Goal: Information Seeking & Learning: Learn about a topic

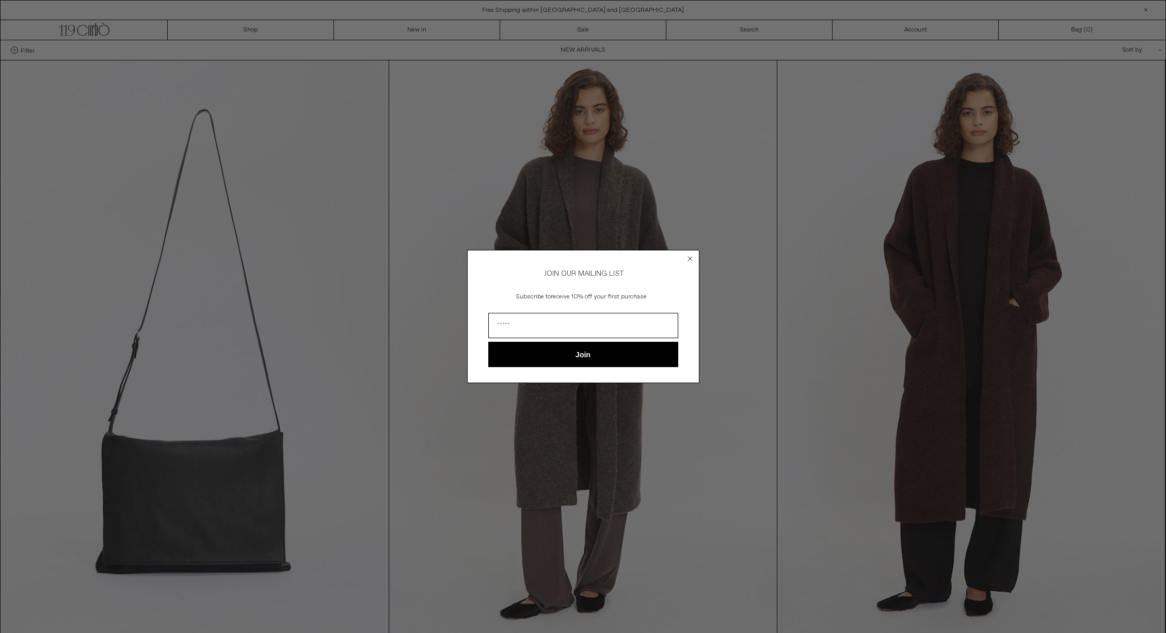
click at [689, 254] on circle "Close dialog" at bounding box center [690, 258] width 10 height 10
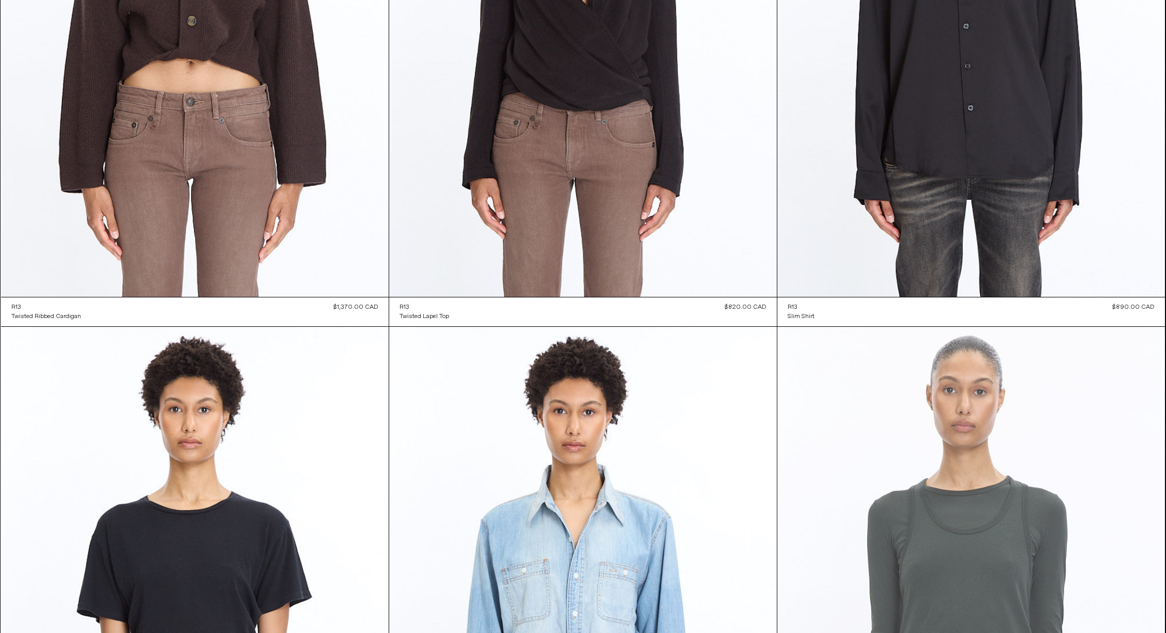
scroll to position [16248, 0]
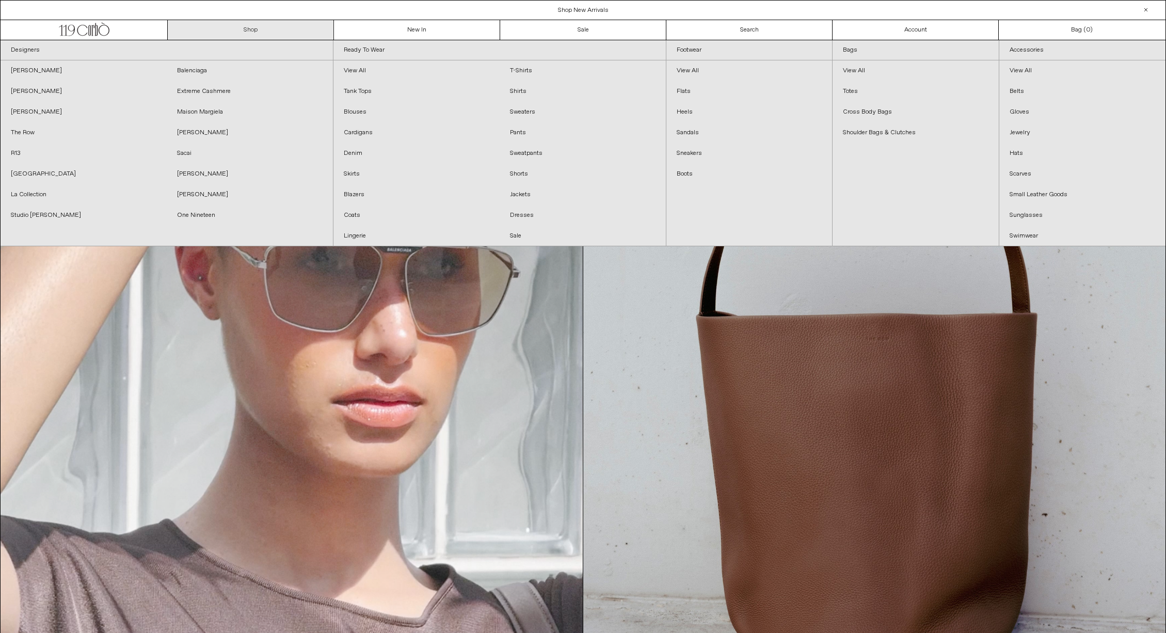
click at [250, 30] on link "Shop" at bounding box center [251, 30] width 166 height 20
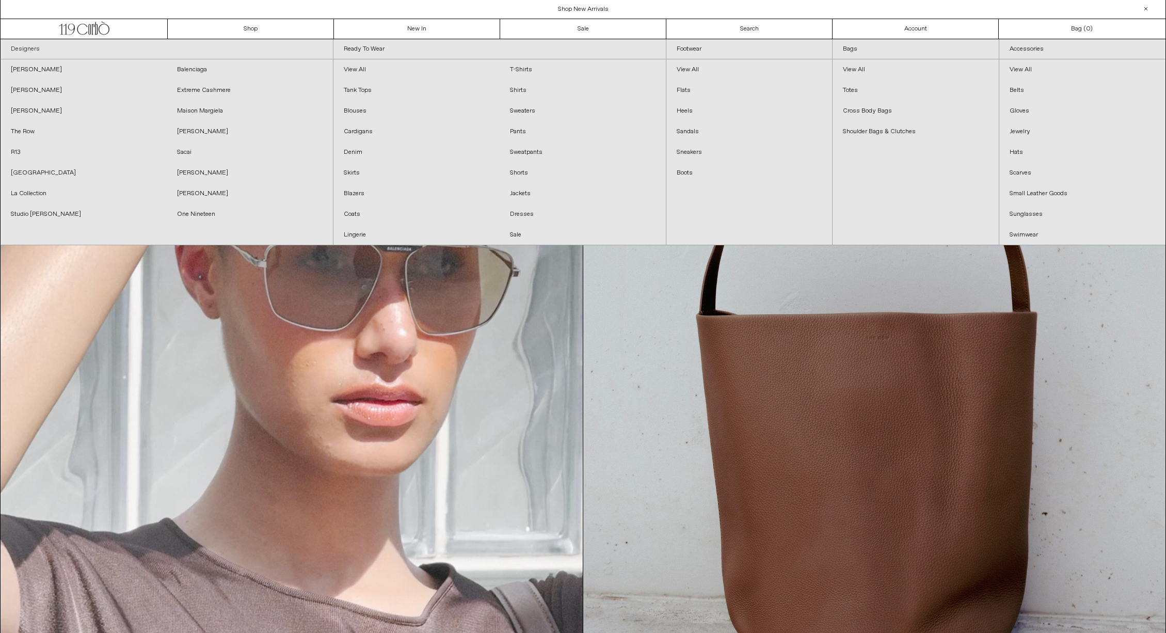
click at [198, 48] on link "Designers" at bounding box center [167, 49] width 332 height 20
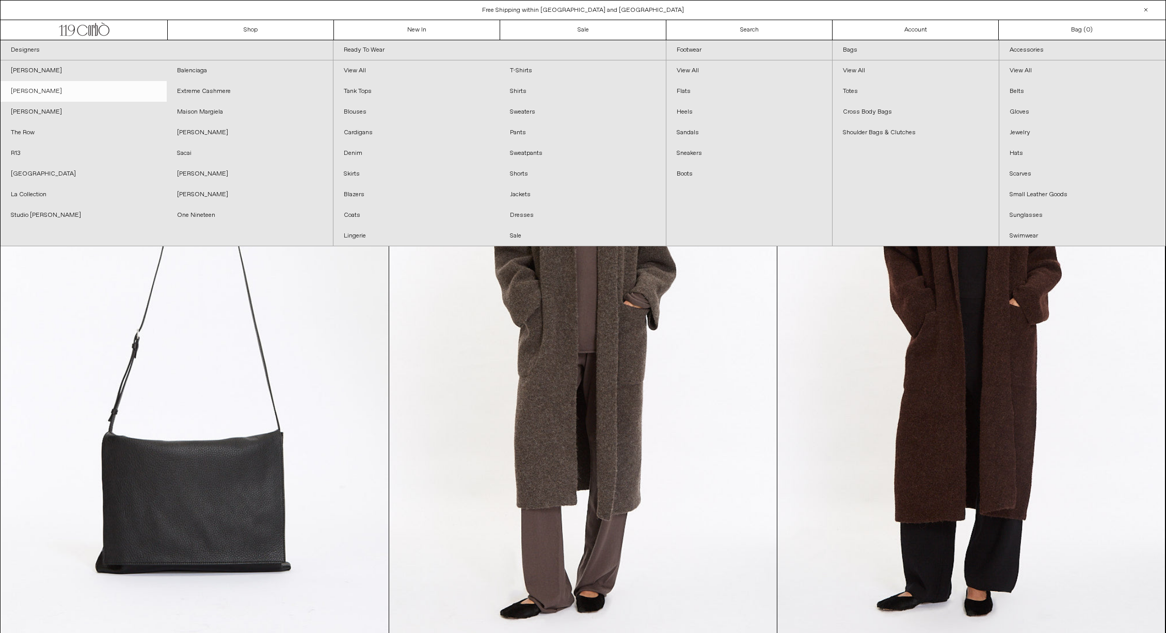
scroll to position [1, 0]
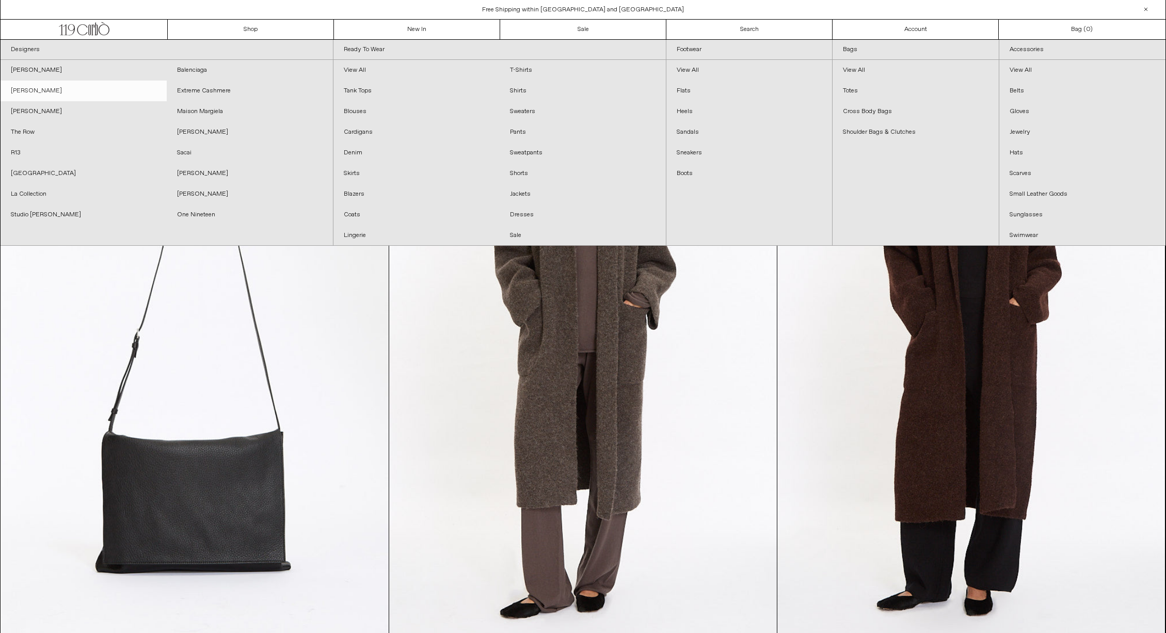
click at [43, 90] on link "[PERSON_NAME]" at bounding box center [84, 91] width 166 height 21
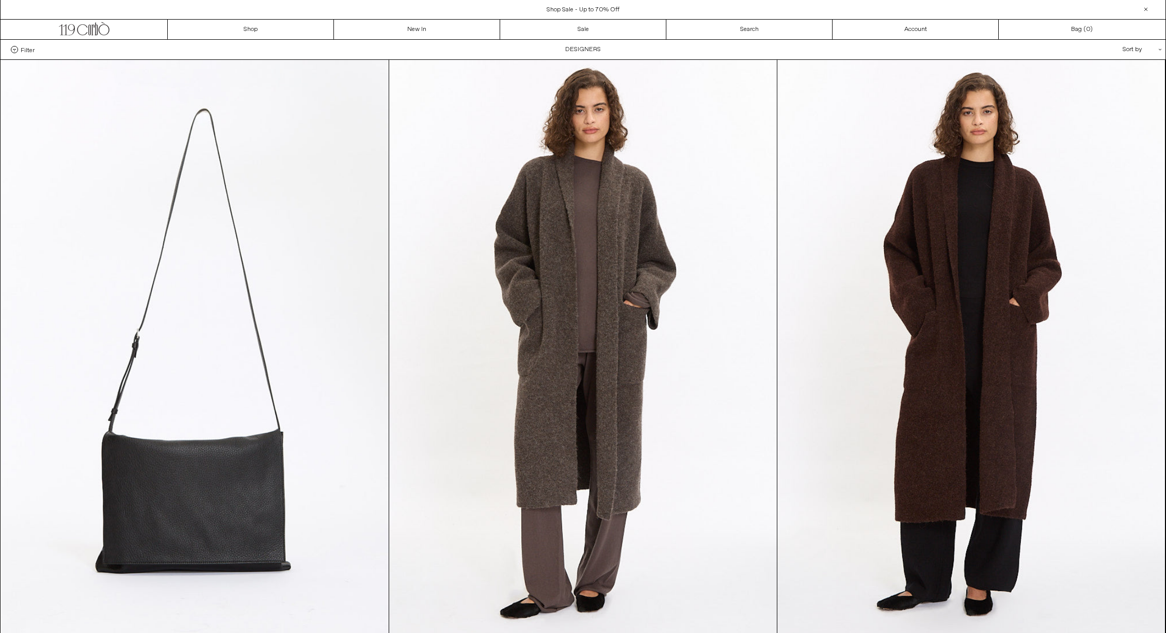
scroll to position [0, 0]
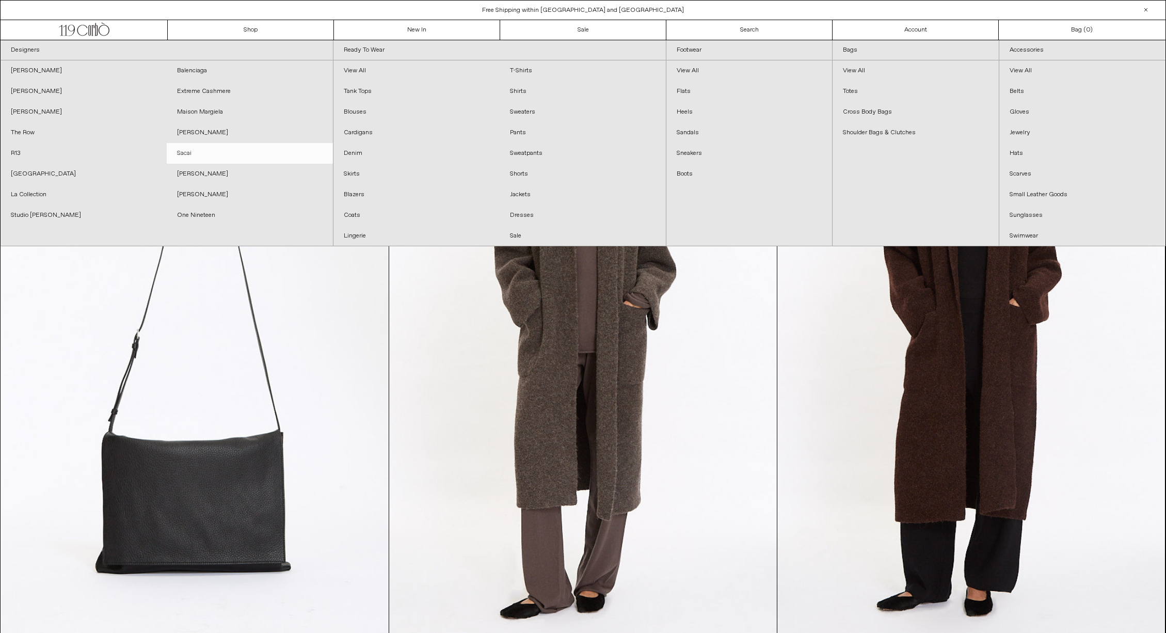
click at [184, 153] on link "Sacai" at bounding box center [250, 153] width 166 height 21
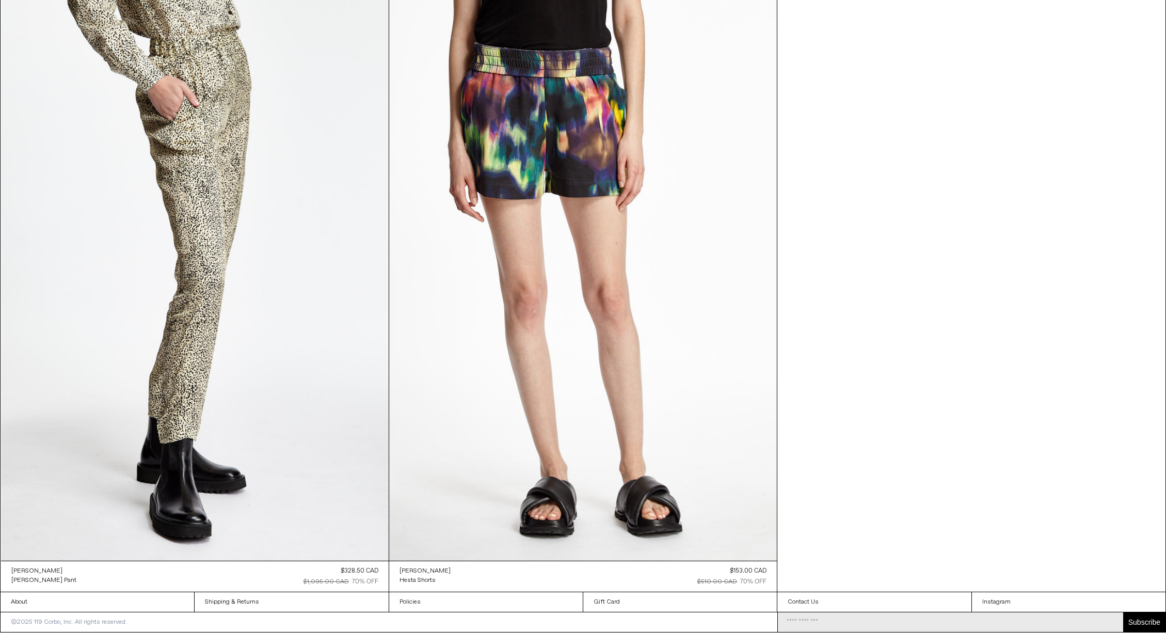
scroll to position [11114, 0]
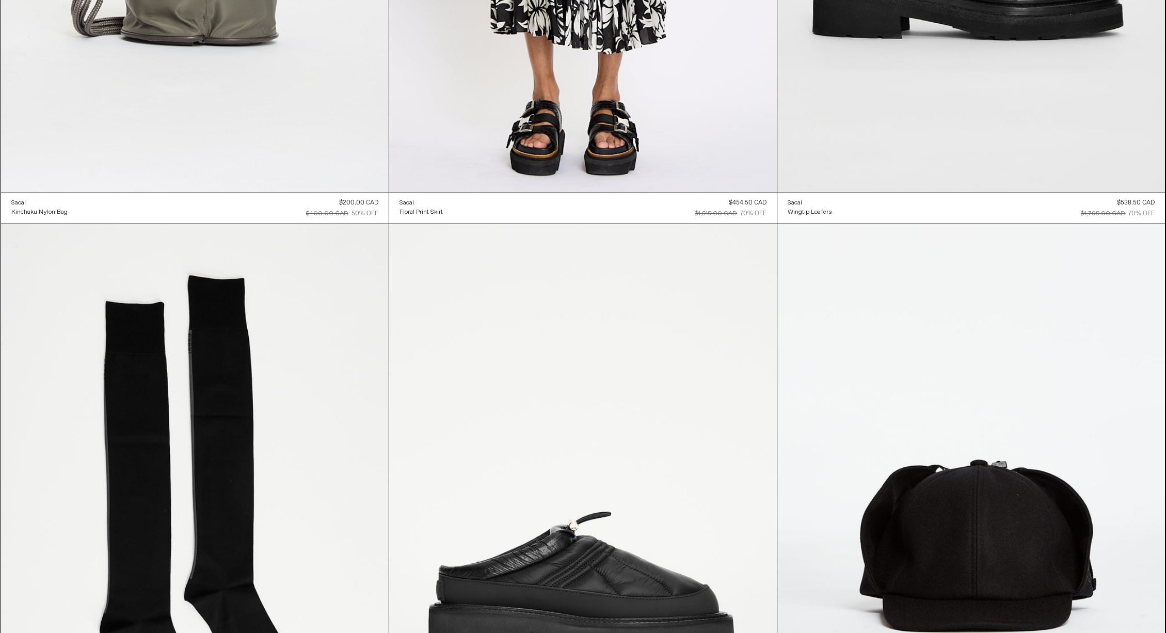
scroll to position [4126, 0]
